Goal: Information Seeking & Learning: Learn about a topic

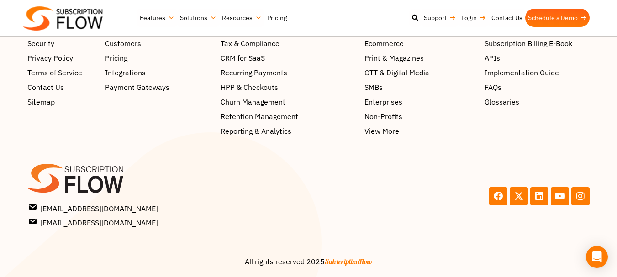
scroll to position [1558, 0]
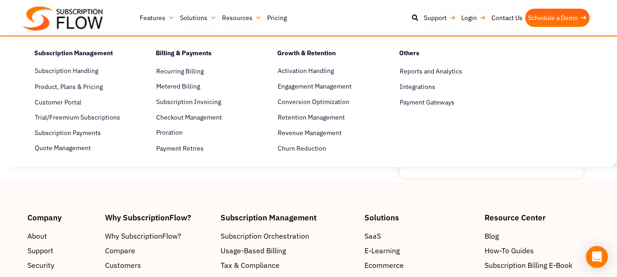
click at [158, 16] on link "Features" at bounding box center [157, 18] width 40 height 18
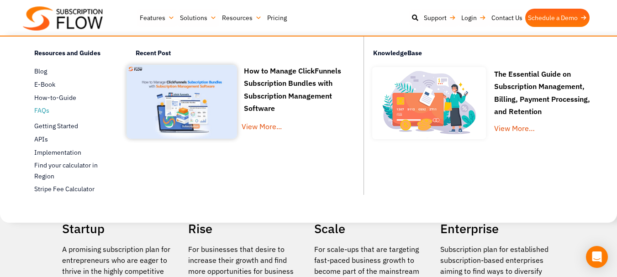
click at [44, 111] on span "FAQs" at bounding box center [41, 111] width 15 height 10
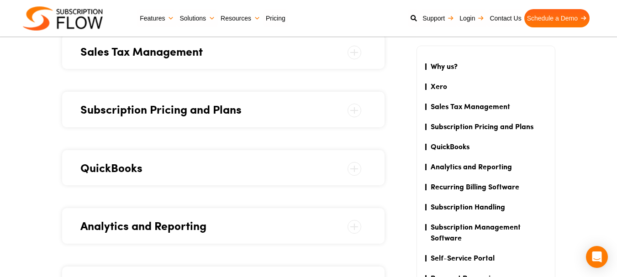
click at [357, 116] on span at bounding box center [354, 111] width 14 height 14
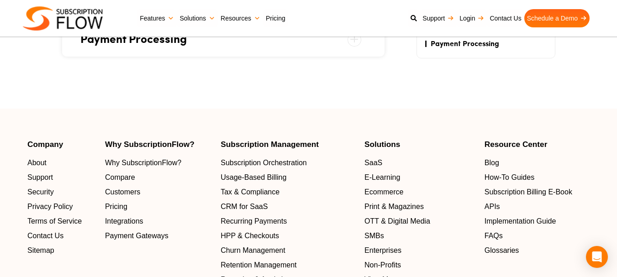
scroll to position [384, 0]
